Goal: Navigation & Orientation: Find specific page/section

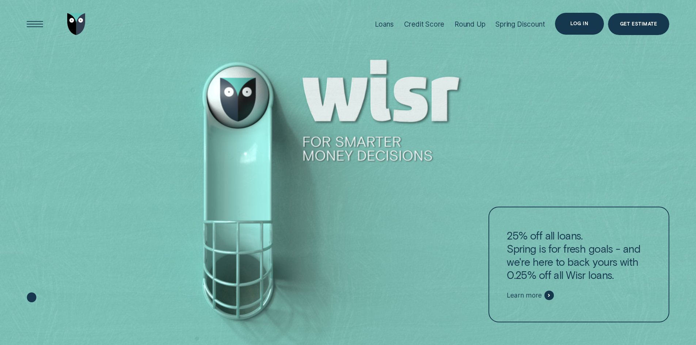
click at [593, 23] on div "Log in" at bounding box center [579, 24] width 49 height 22
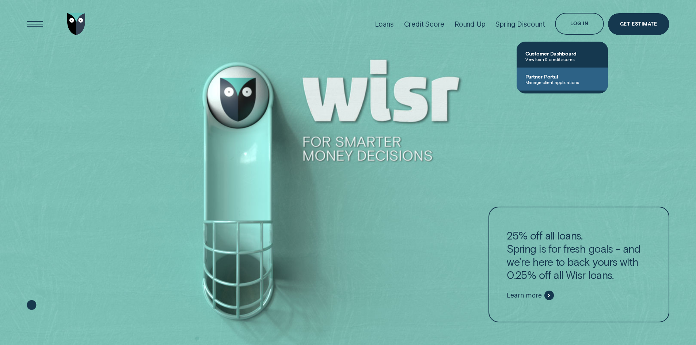
click at [551, 73] on link "Partner Portal Manage client applications" at bounding box center [562, 79] width 91 height 23
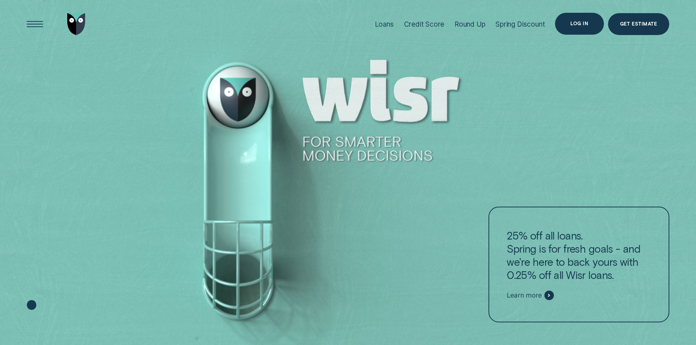
click at [586, 22] on div "Log in" at bounding box center [579, 24] width 18 height 4
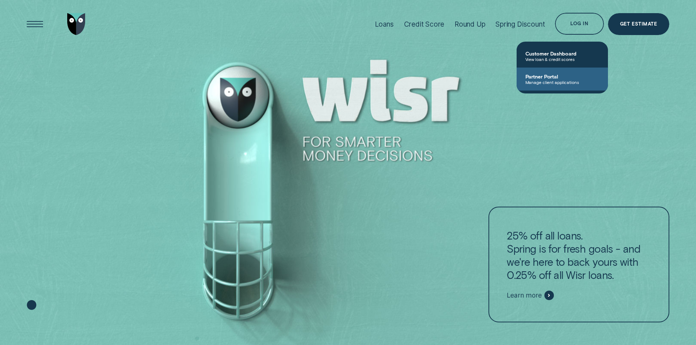
click at [564, 81] on span "Manage client applications" at bounding box center [562, 82] width 74 height 5
